Goal: Transaction & Acquisition: Subscribe to service/newsletter

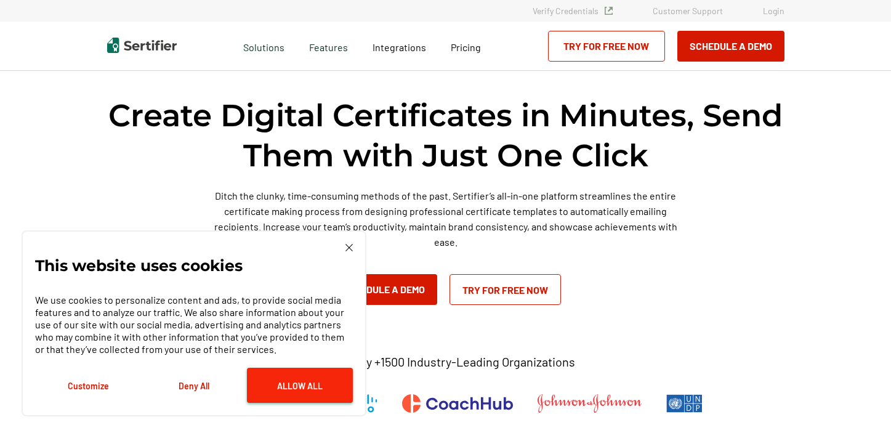
click at [305, 393] on button "Allow All" at bounding box center [300, 385] width 106 height 35
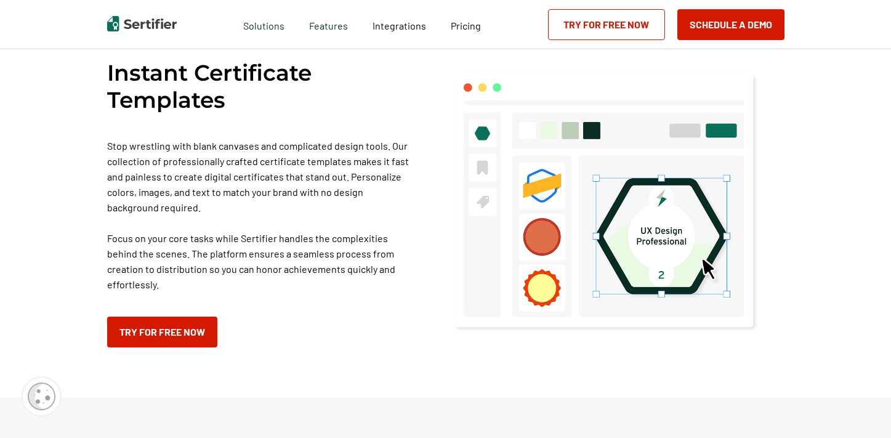
scroll to position [823, 0]
click at [180, 316] on link "Try for Free Now" at bounding box center [162, 331] width 110 height 31
